Goal: Information Seeking & Learning: Learn about a topic

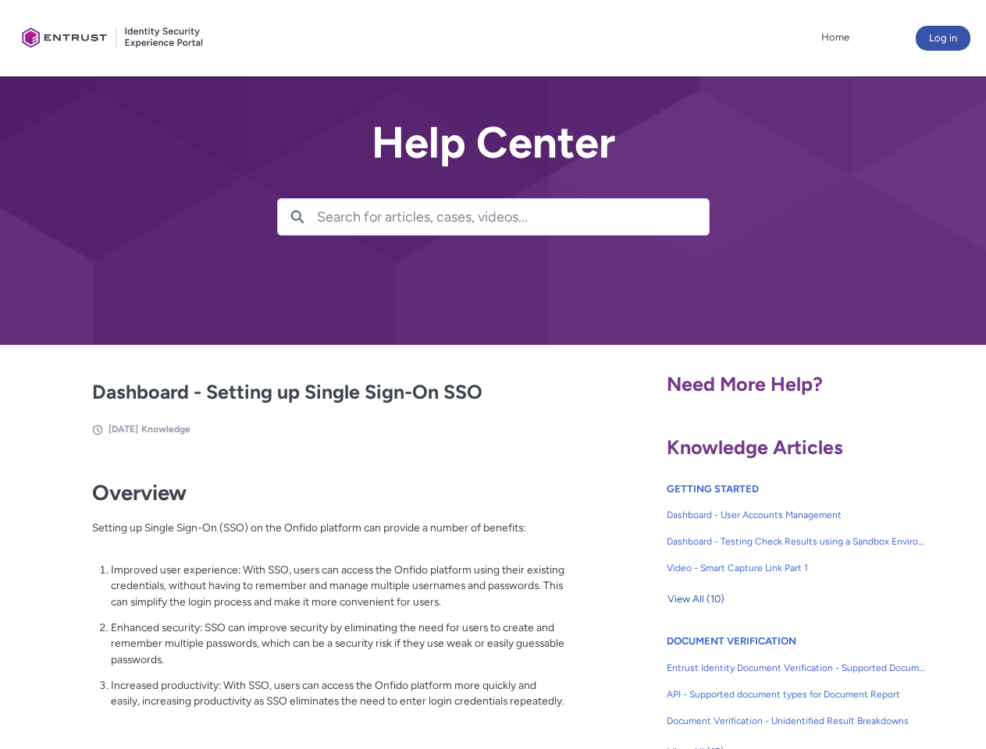
click at [297, 217] on lightning-primitive-icon "button" at bounding box center [297, 216] width 14 height 12
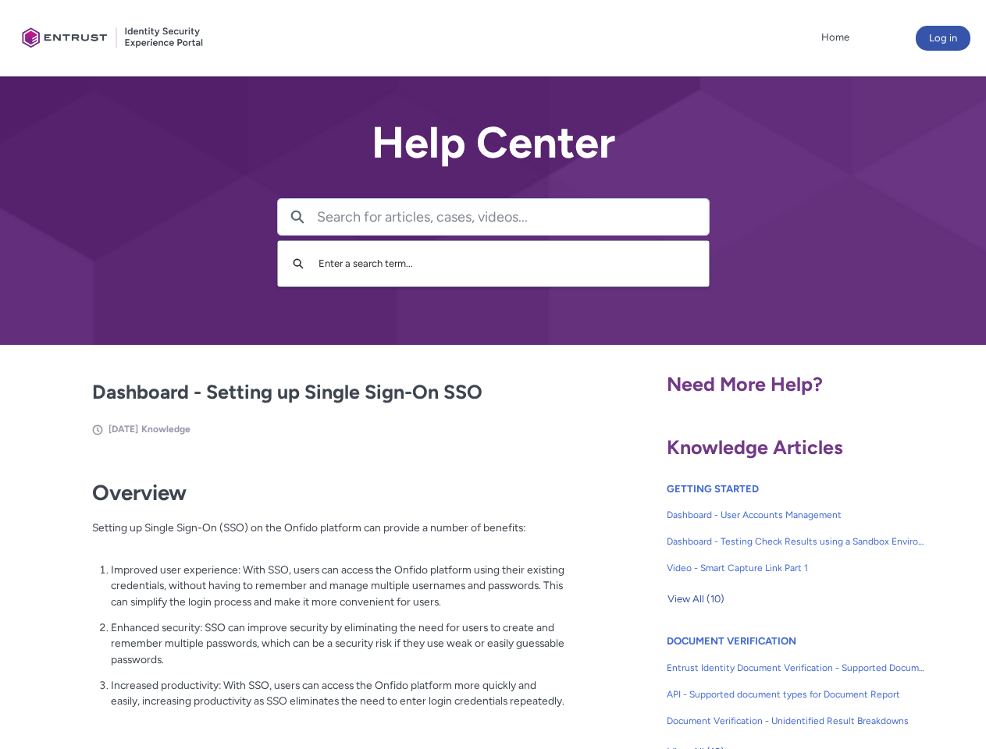
click at [299, 597] on p "Improved user experience: With SSO, users can access the Onfido platform using …" at bounding box center [338, 586] width 454 height 48
click at [696, 600] on span "View All (10)" at bounding box center [695, 599] width 57 height 23
click at [754, 683] on link "API - Supported document types for Document Report" at bounding box center [796, 695] width 259 height 27
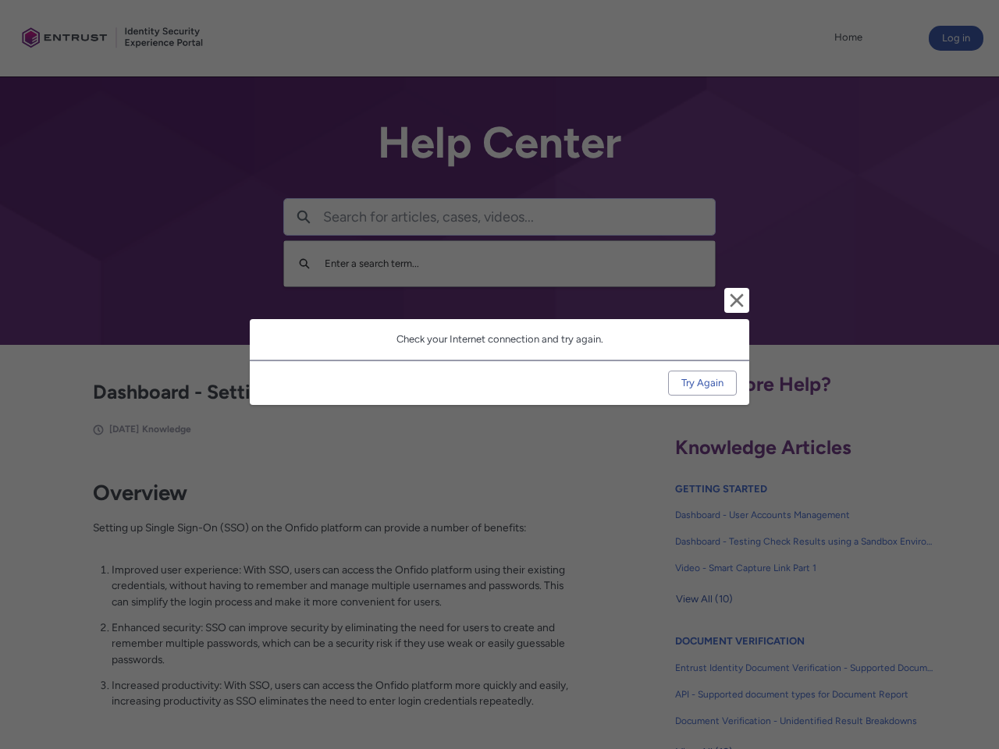
click at [961, 683] on div "Cancel and close Check your Internet connection and try again. Try Again" at bounding box center [499, 374] width 999 height 749
